Goal: Task Accomplishment & Management: Manage account settings

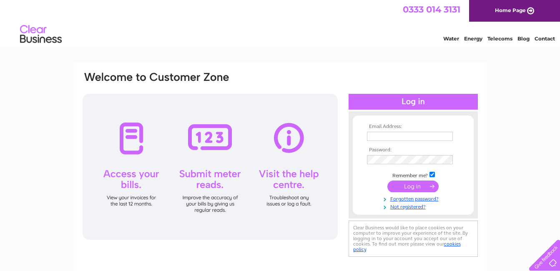
type input "bandnmotors@btconnect.com"
click at [410, 186] on input "submit" at bounding box center [413, 187] width 51 height 12
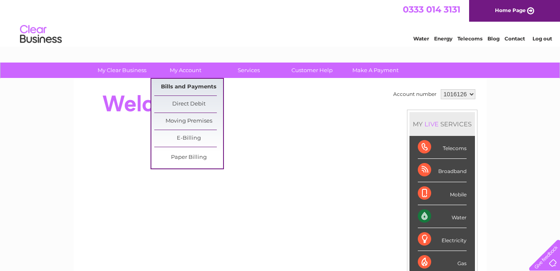
click at [183, 86] on link "Bills and Payments" at bounding box center [188, 87] width 69 height 17
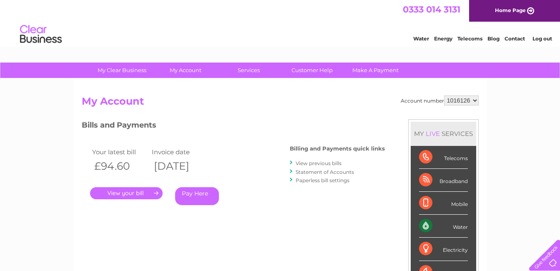
click at [302, 163] on link "View previous bills" at bounding box center [319, 163] width 46 height 6
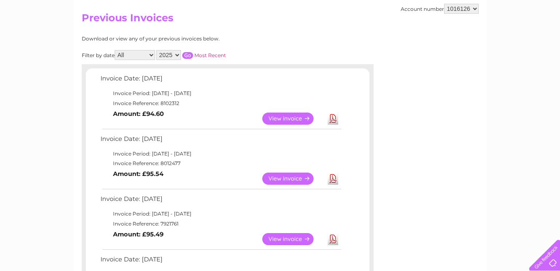
scroll to position [125, 0]
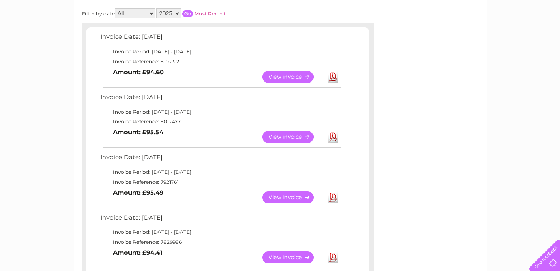
click at [284, 197] on link "View" at bounding box center [292, 198] width 61 height 12
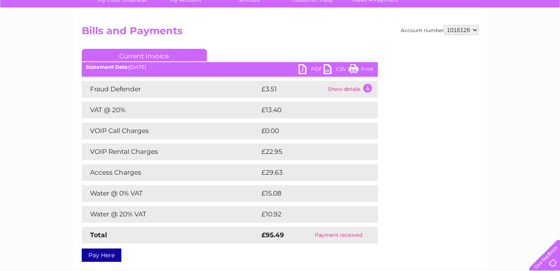
scroll to position [83, 0]
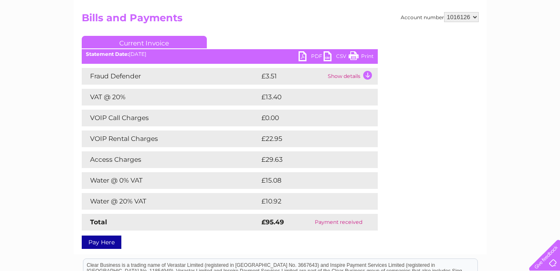
click at [365, 55] on link "Print" at bounding box center [361, 57] width 25 height 12
